Goal: Task Accomplishment & Management: Manage account settings

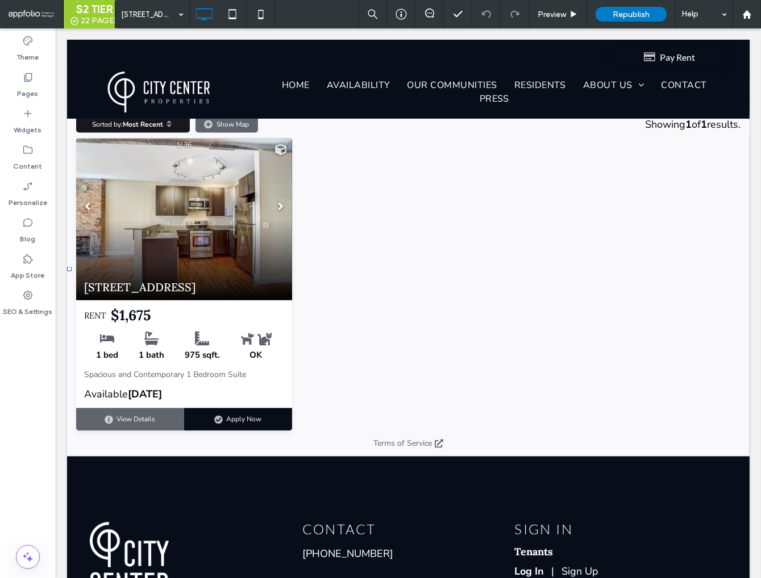
scroll to position [1669, 0]
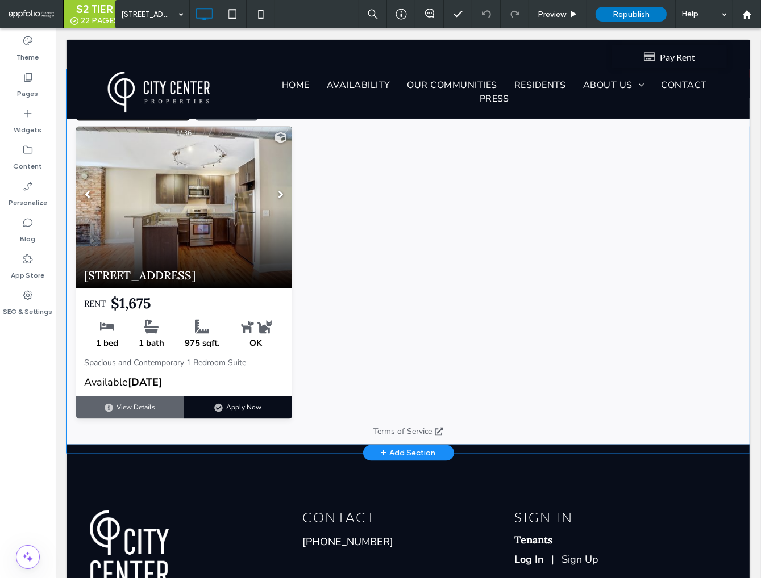
click at [360, 266] on span at bounding box center [407, 257] width 682 height 375
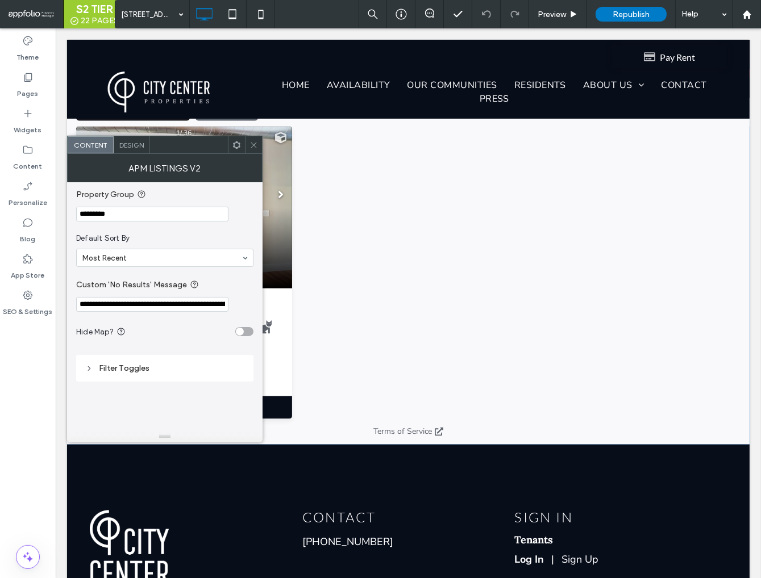
click at [182, 214] on input "*********" at bounding box center [152, 214] width 152 height 15
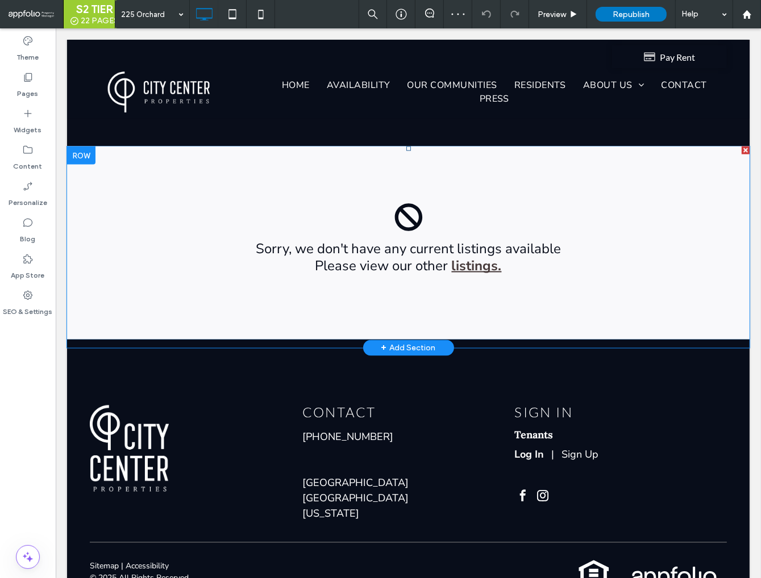
click at [355, 293] on span at bounding box center [407, 243] width 682 height 193
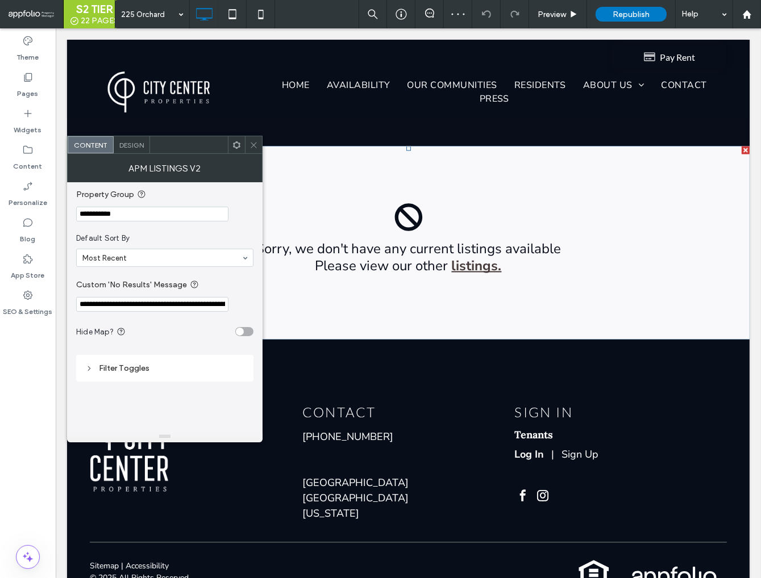
click at [158, 214] on input "**********" at bounding box center [152, 214] width 152 height 15
click at [250, 147] on icon at bounding box center [253, 145] width 9 height 9
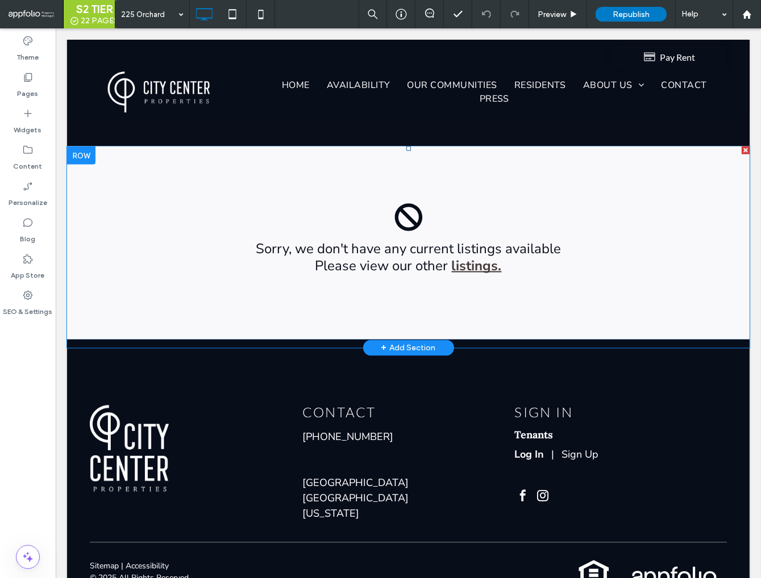
click at [314, 233] on span at bounding box center [407, 243] width 682 height 193
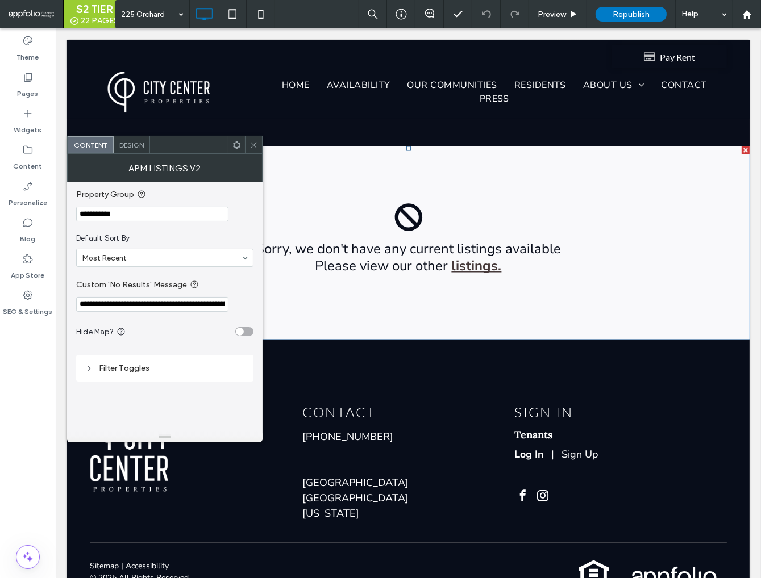
click at [145, 217] on input "**********" at bounding box center [152, 214] width 152 height 15
paste input "Property Group"
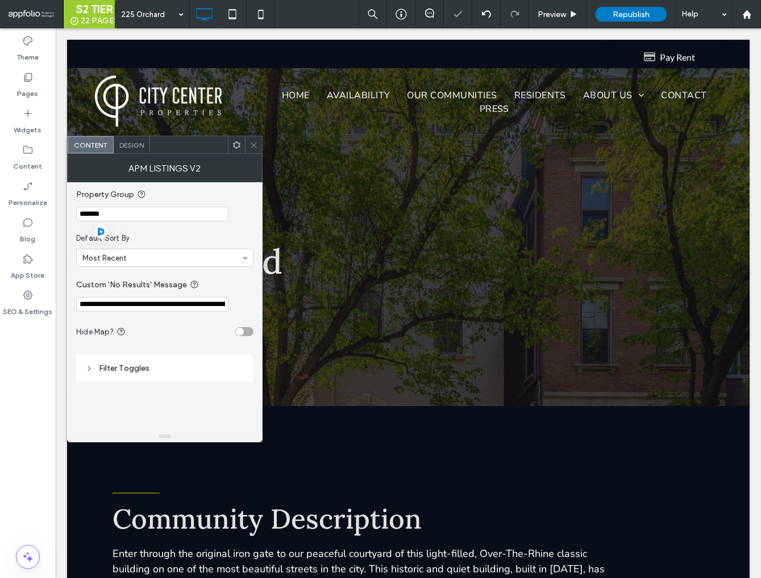
type input "*******"
click at [253, 142] on icon at bounding box center [253, 145] width 9 height 9
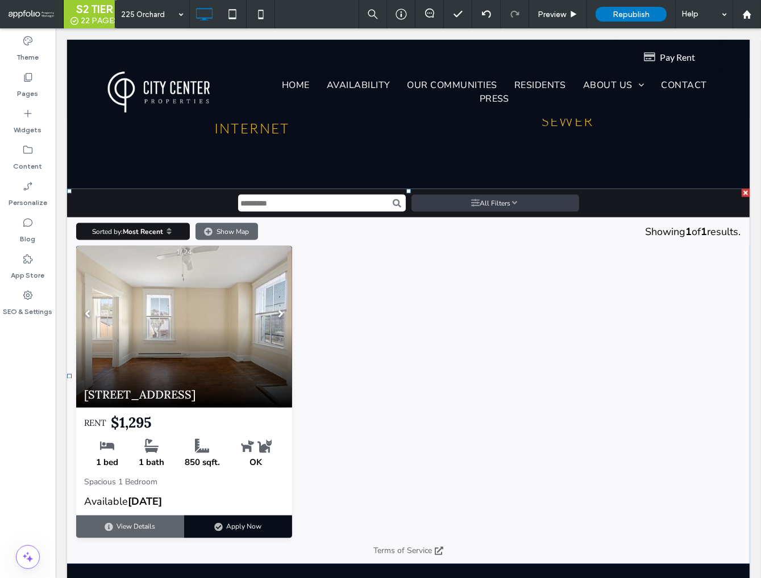
scroll to position [1631, 0]
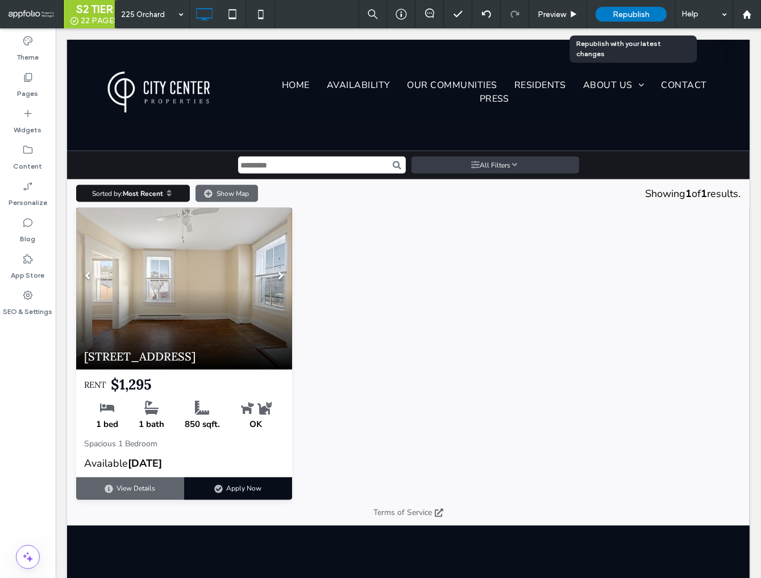
click at [635, 18] on span "Republish" at bounding box center [630, 15] width 37 height 10
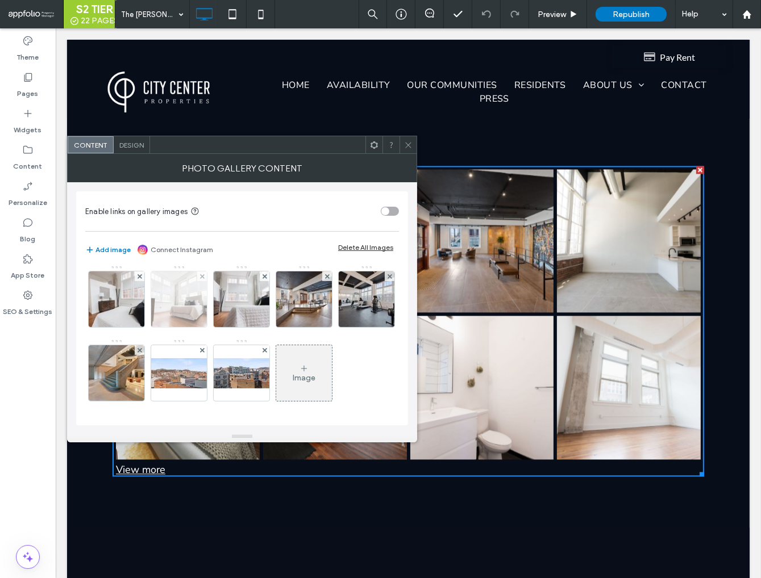
scroll to position [223, 0]
click at [410, 145] on icon at bounding box center [408, 145] width 9 height 9
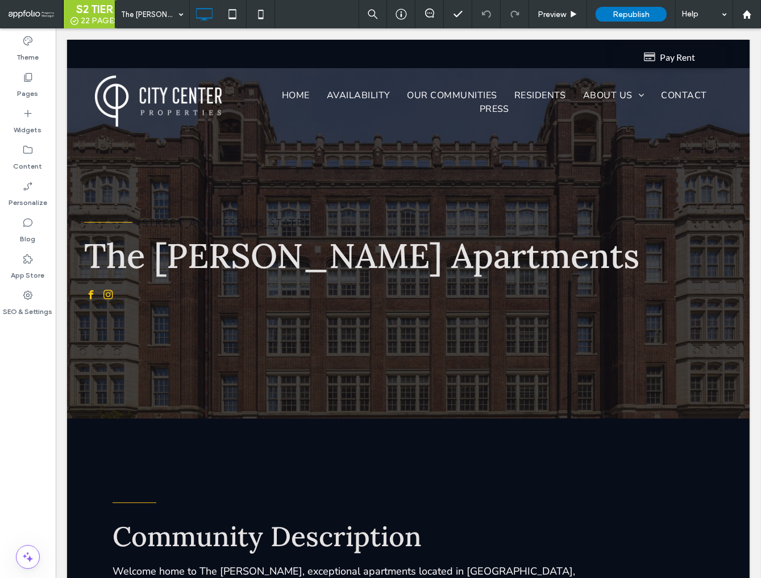
scroll to position [0, 0]
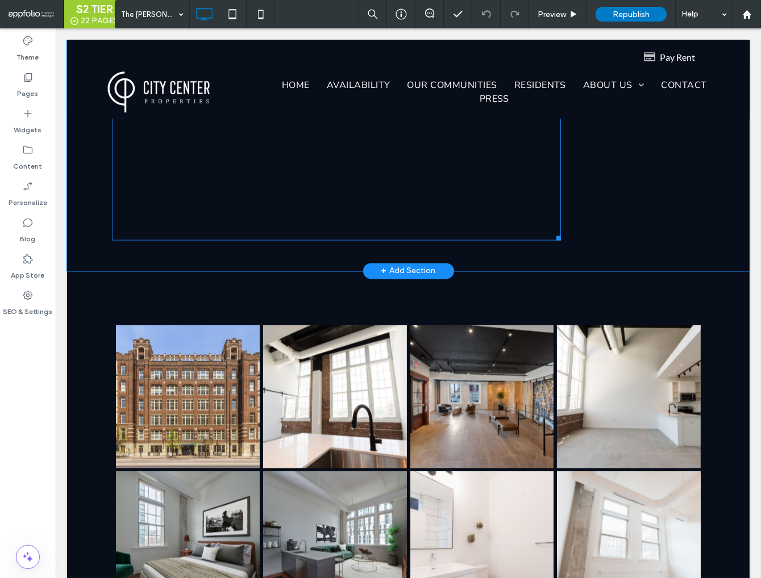
scroll to position [1982, 0]
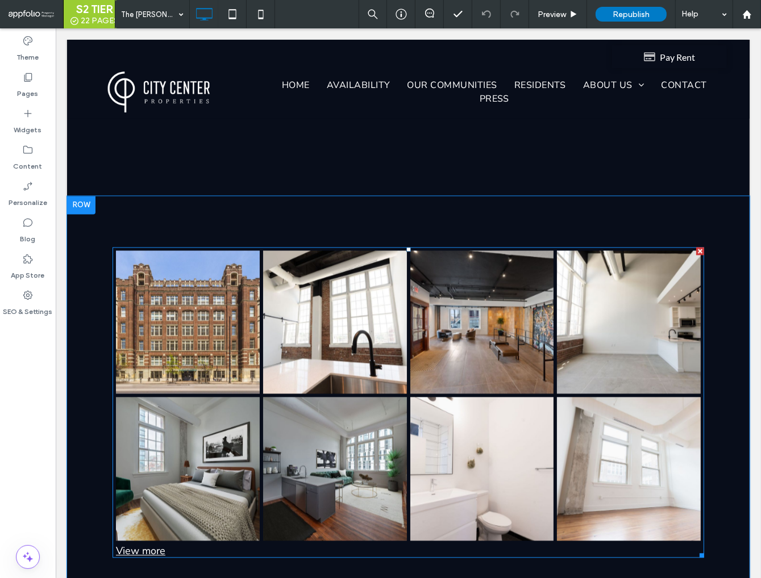
click at [276, 258] on link at bounding box center [334, 323] width 144 height 144
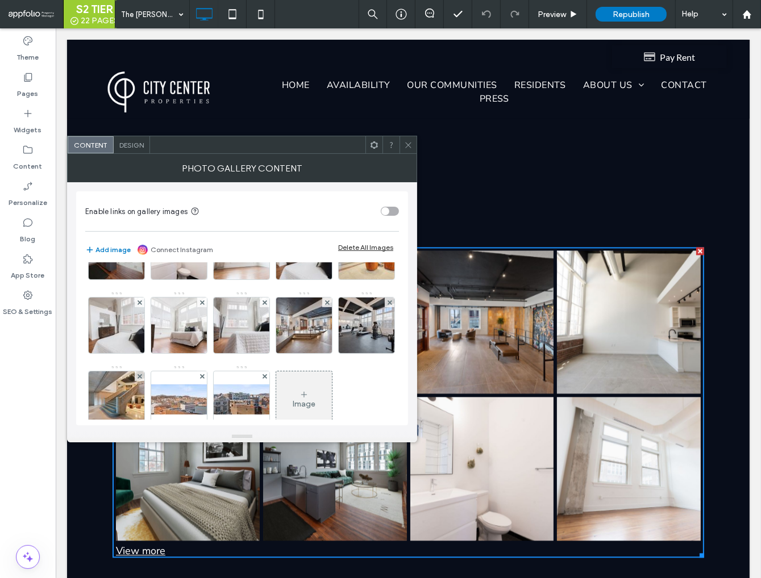
scroll to position [223, 0]
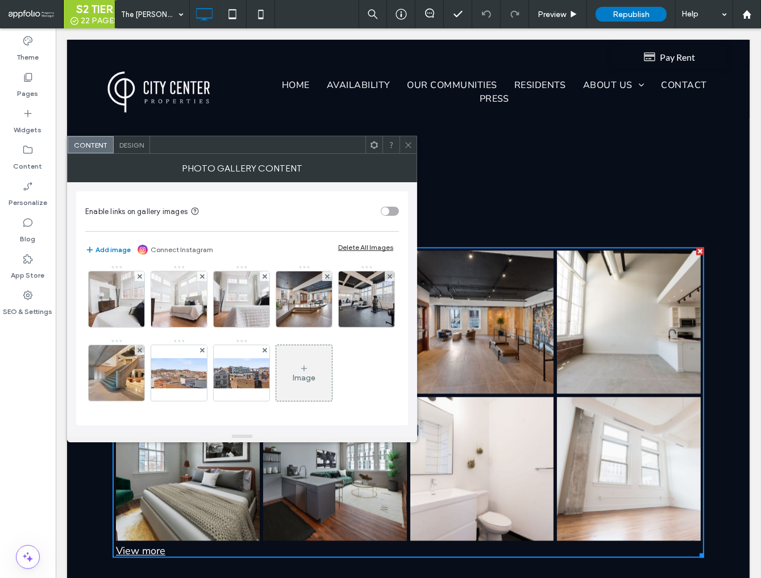
click at [276, 361] on div "Image" at bounding box center [304, 373] width 56 height 53
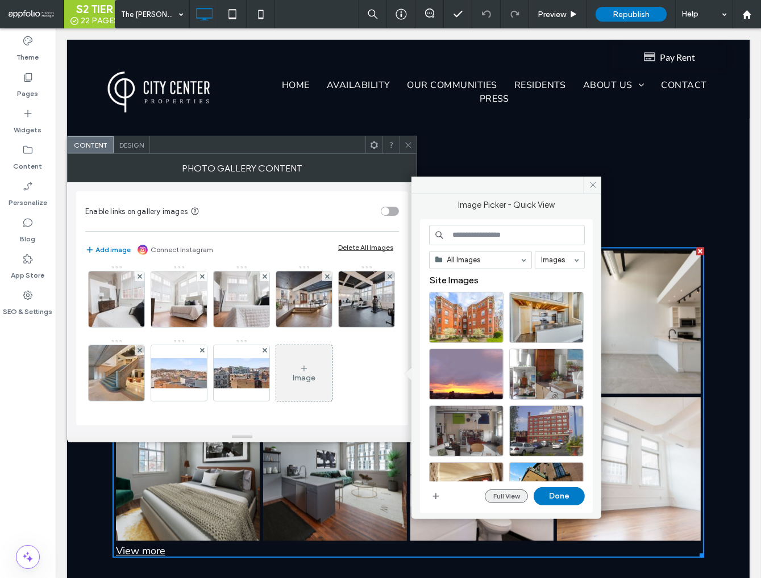
click at [509, 494] on button "Full View" at bounding box center [506, 497] width 43 height 14
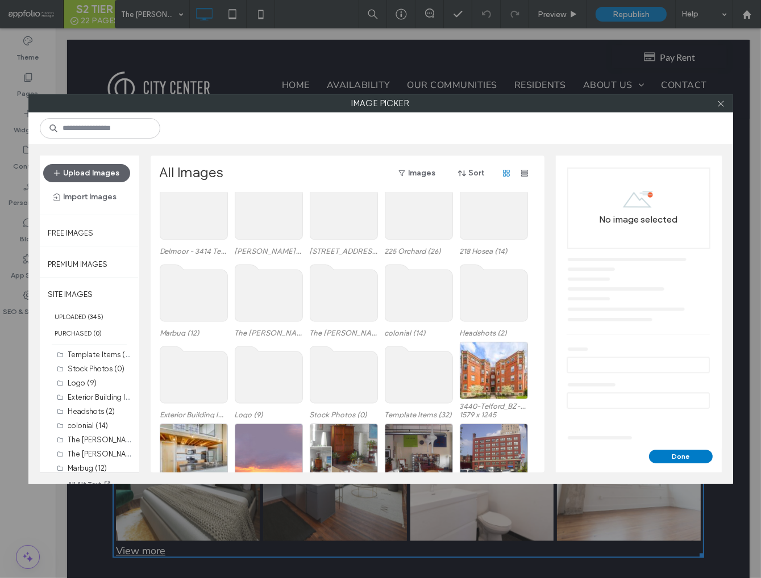
scroll to position [125, 0]
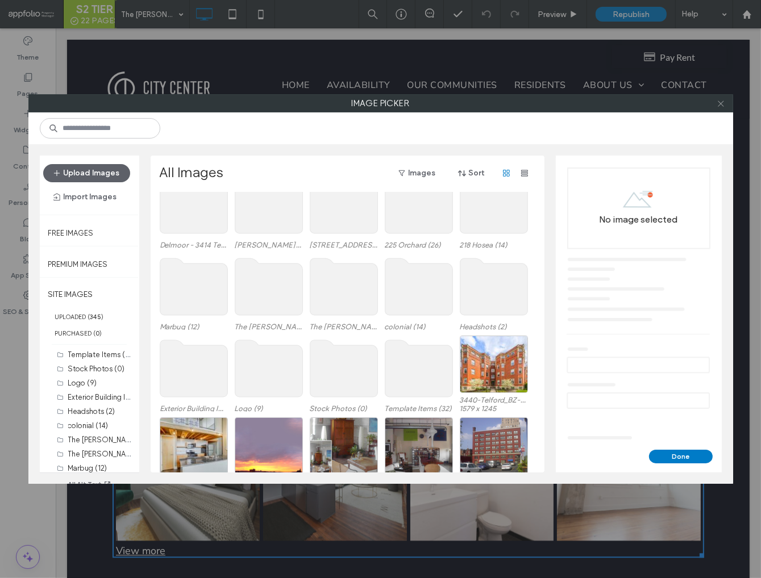
click at [722, 102] on icon at bounding box center [720, 103] width 9 height 9
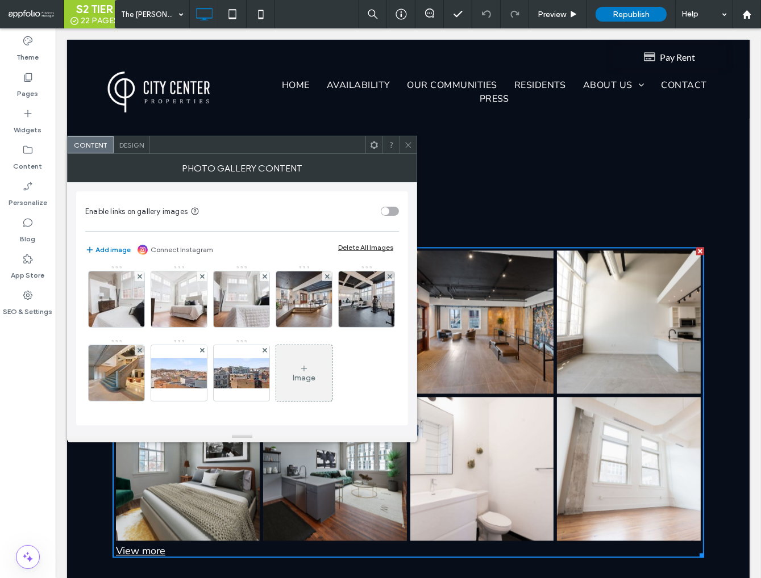
click at [409, 149] on span at bounding box center [408, 144] width 9 height 17
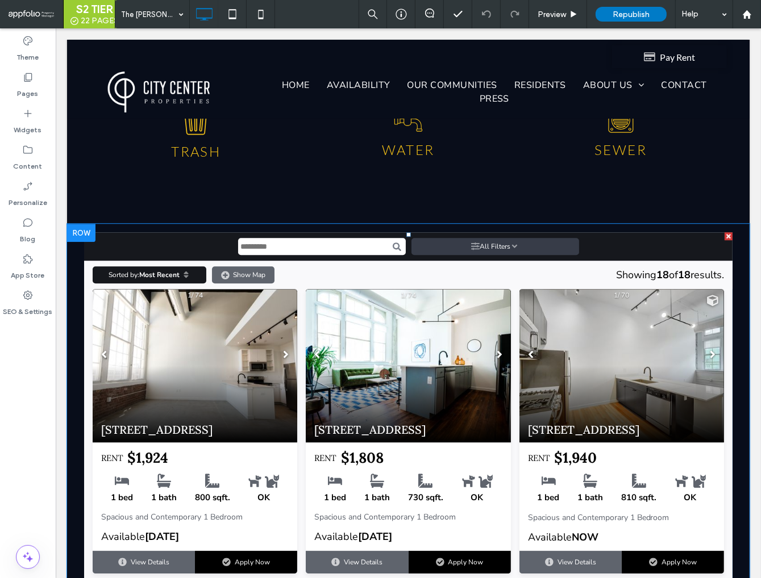
scroll to position [2719, 0]
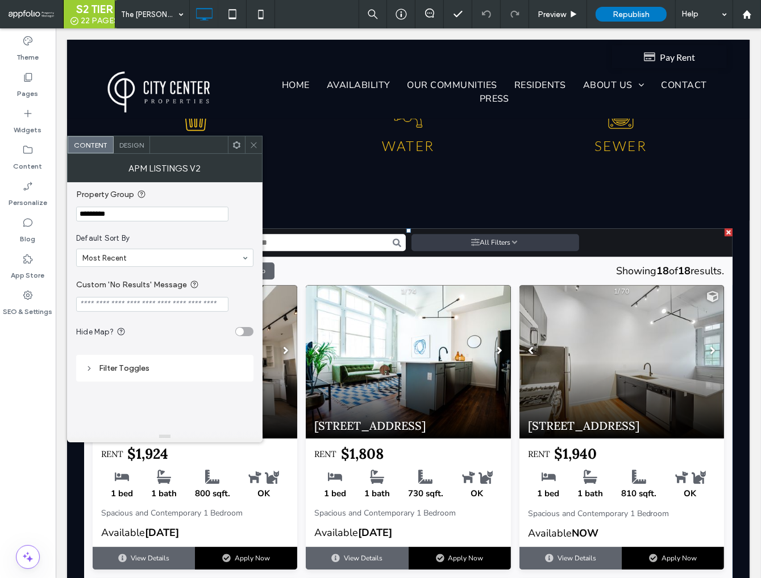
click at [253, 146] on icon at bounding box center [253, 145] width 9 height 9
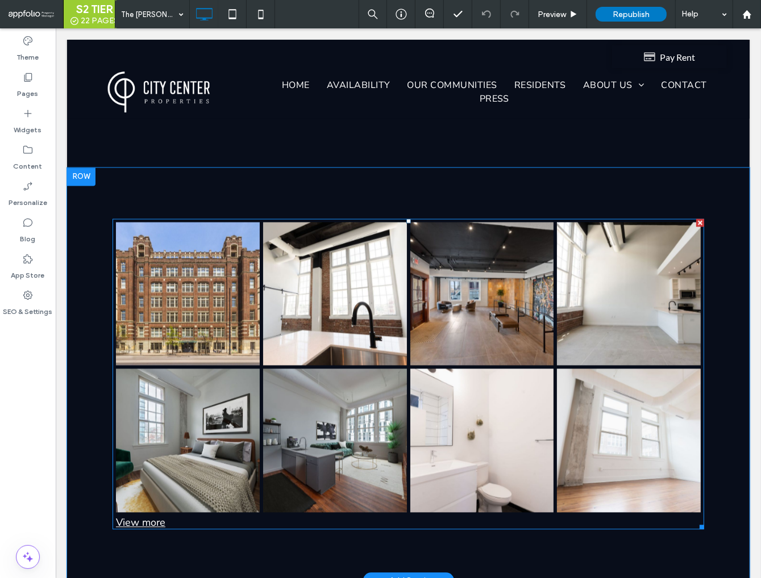
scroll to position [2009, 0]
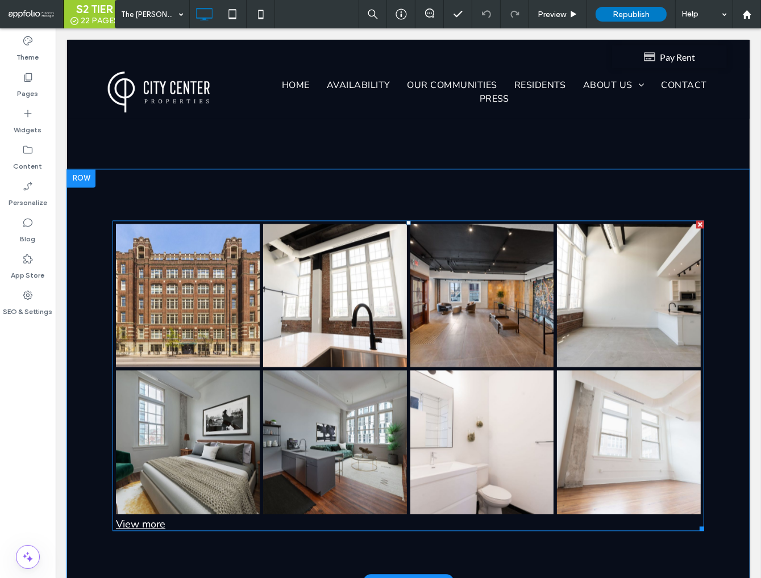
click at [227, 265] on link at bounding box center [187, 296] width 144 height 144
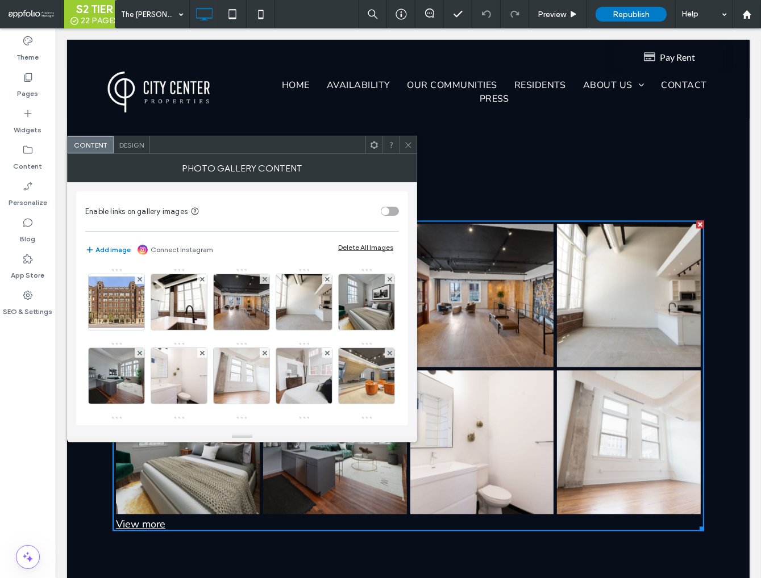
click at [413, 141] on div at bounding box center [407, 144] width 17 height 17
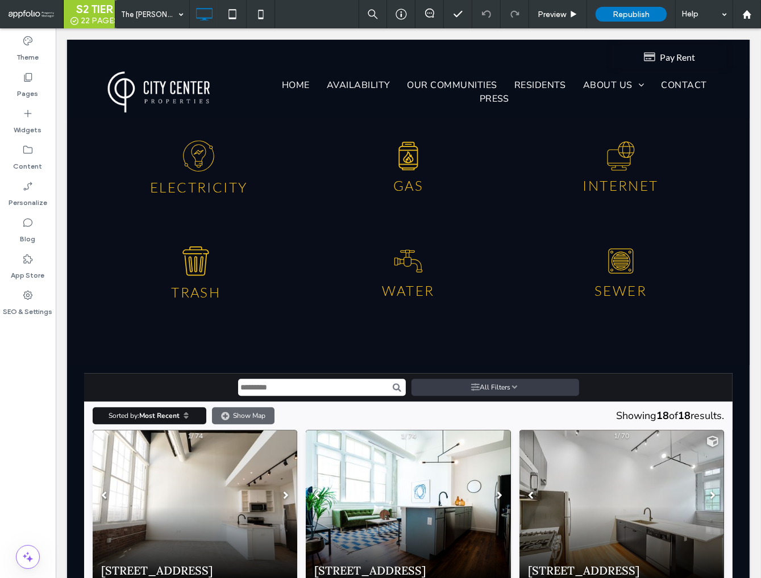
scroll to position [2579, 0]
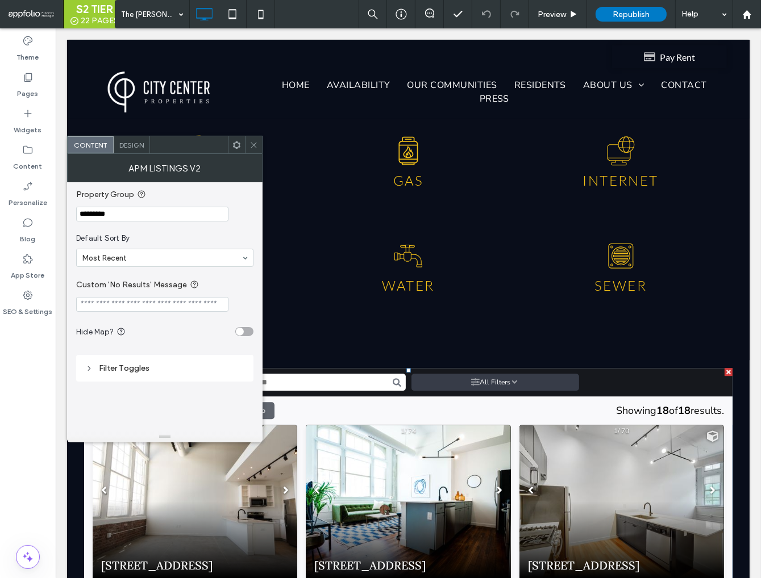
click at [255, 143] on icon at bounding box center [253, 145] width 9 height 9
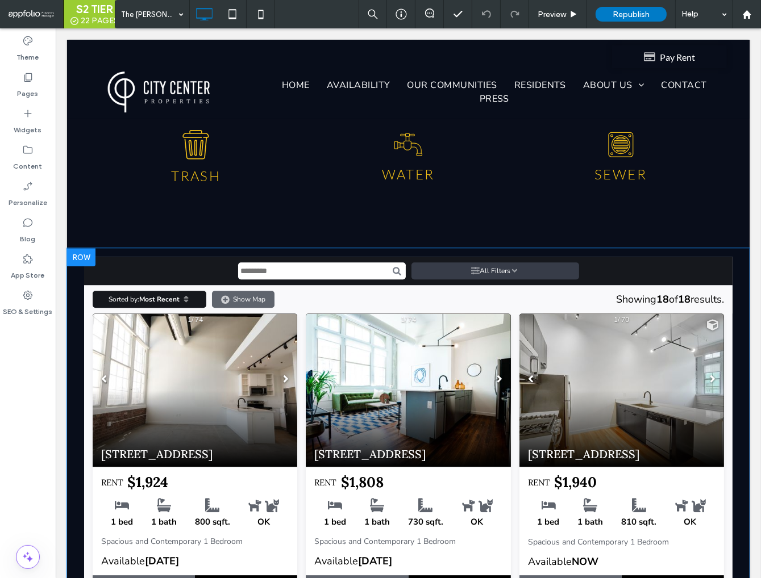
scroll to position [2703, 0]
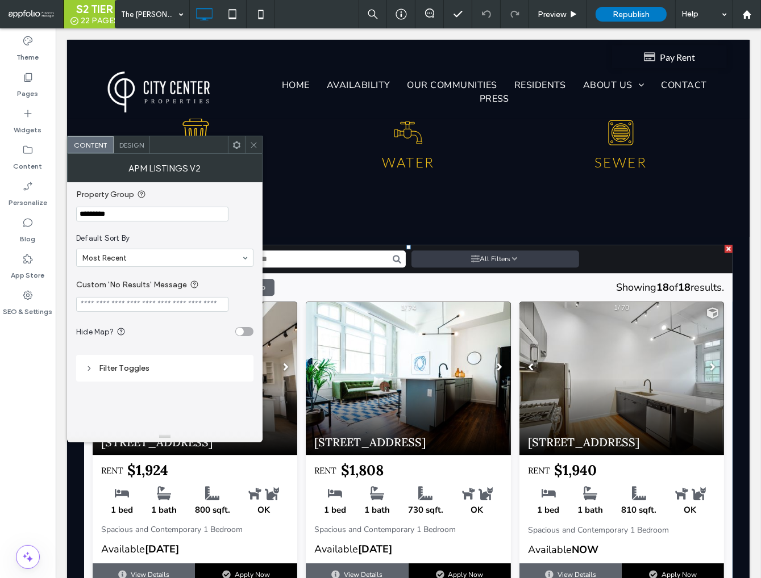
click at [256, 145] on icon at bounding box center [253, 145] width 9 height 9
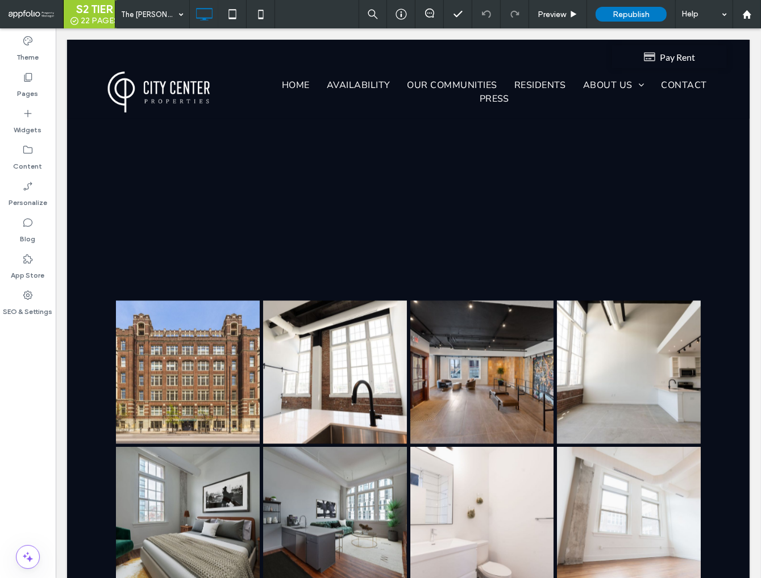
scroll to position [1932, 0]
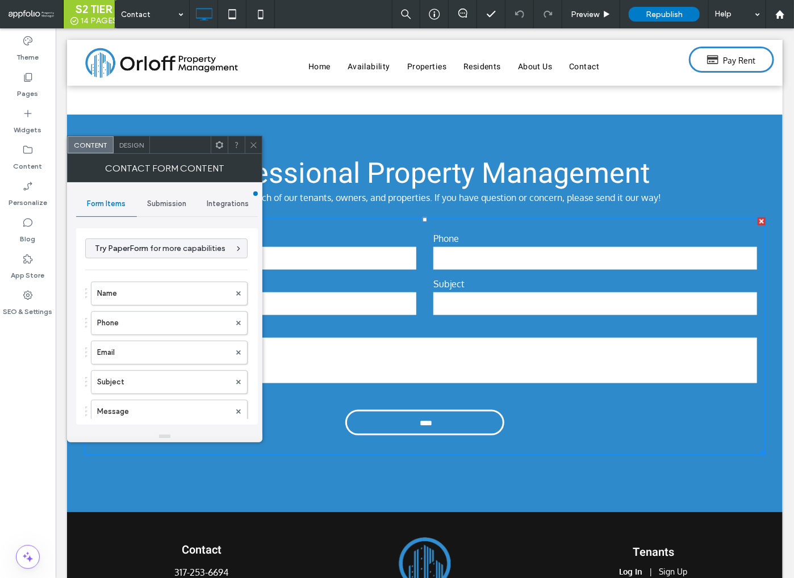
click at [161, 213] on div "Submission" at bounding box center [167, 203] width 61 height 25
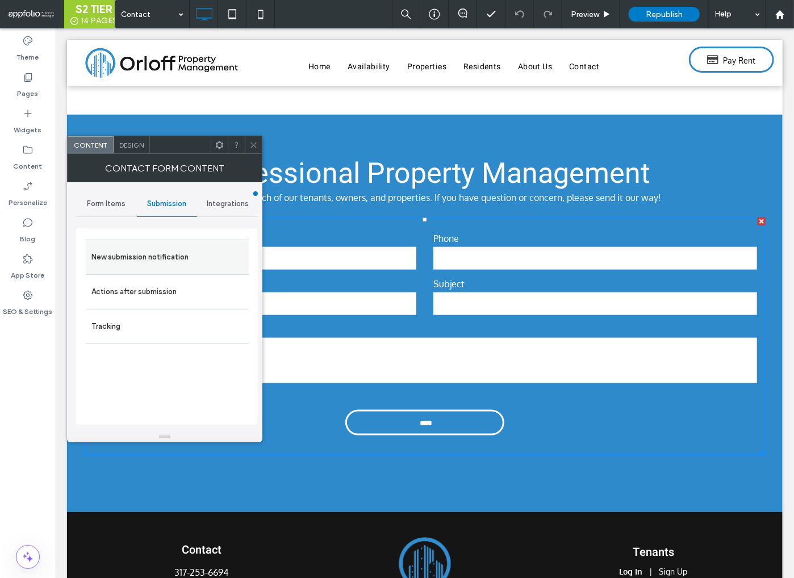
click at [174, 260] on label "New submission notification" at bounding box center [167, 257] width 152 height 23
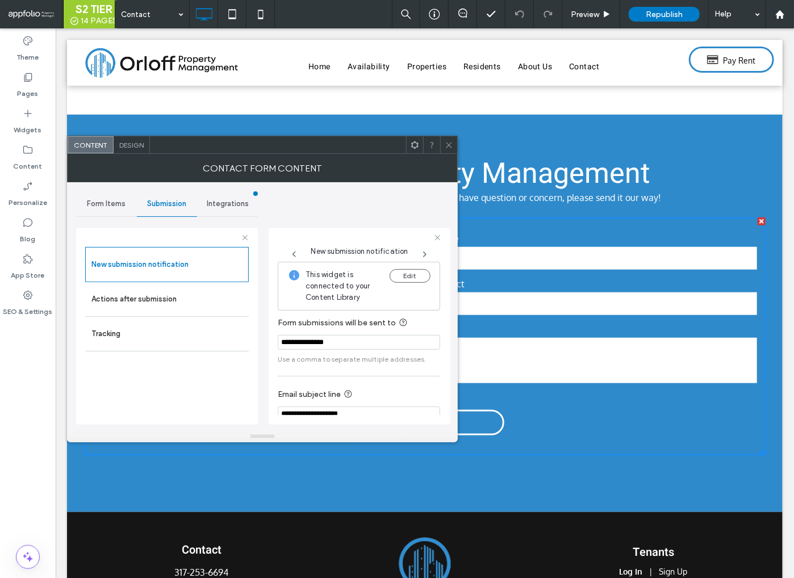
click at [328, 341] on input "**********" at bounding box center [359, 342] width 162 height 15
